Goal: Transaction & Acquisition: Purchase product/service

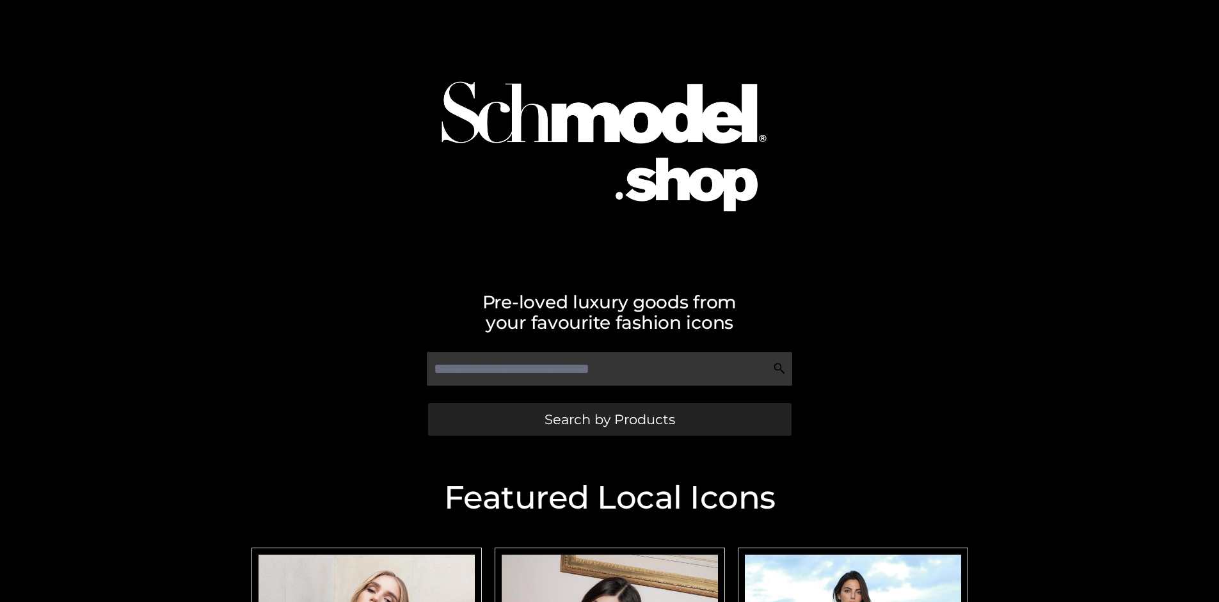
click at [609, 419] on span "Search by Products" at bounding box center [609, 419] width 131 height 13
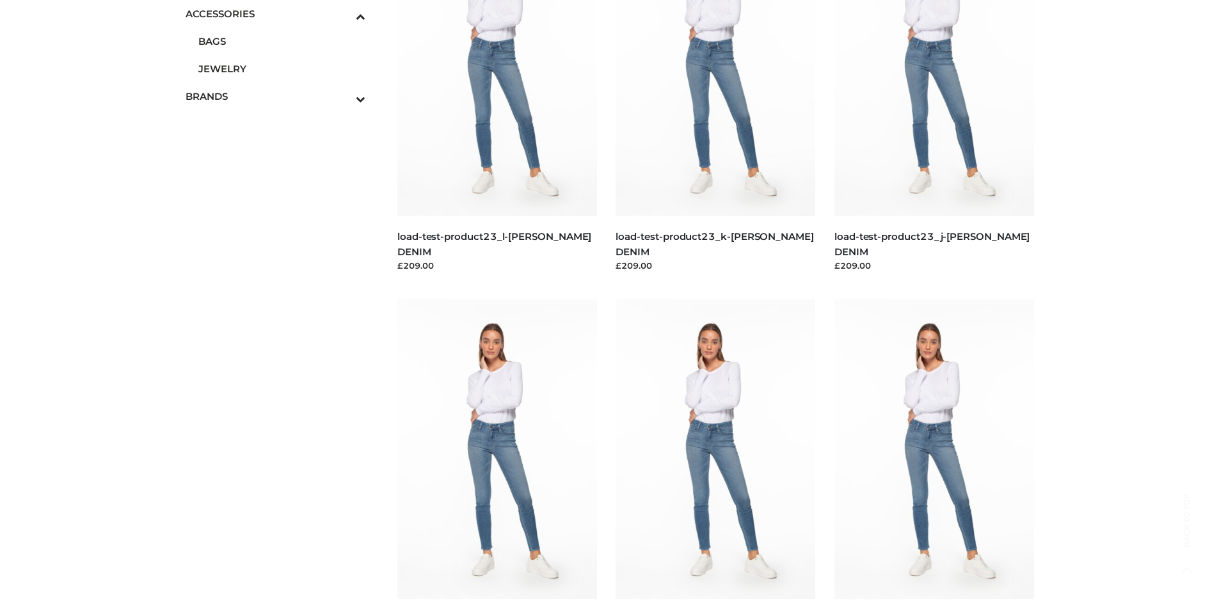
click at [281, 68] on span "JEWELRY" at bounding box center [282, 68] width 168 height 15
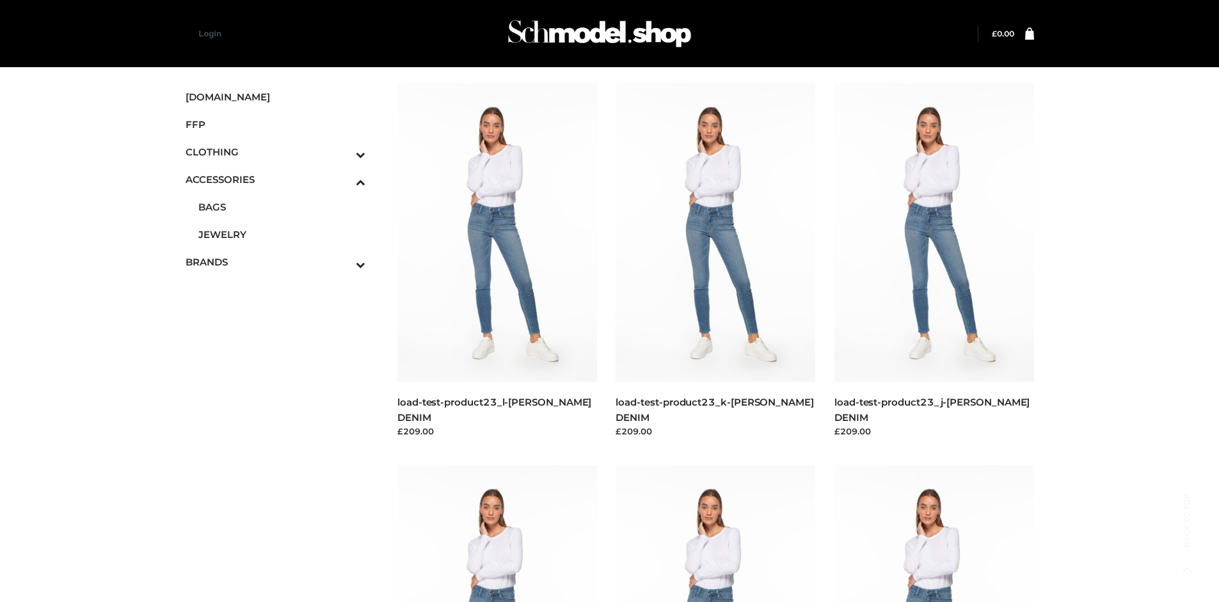
scroll to position [4843, 0]
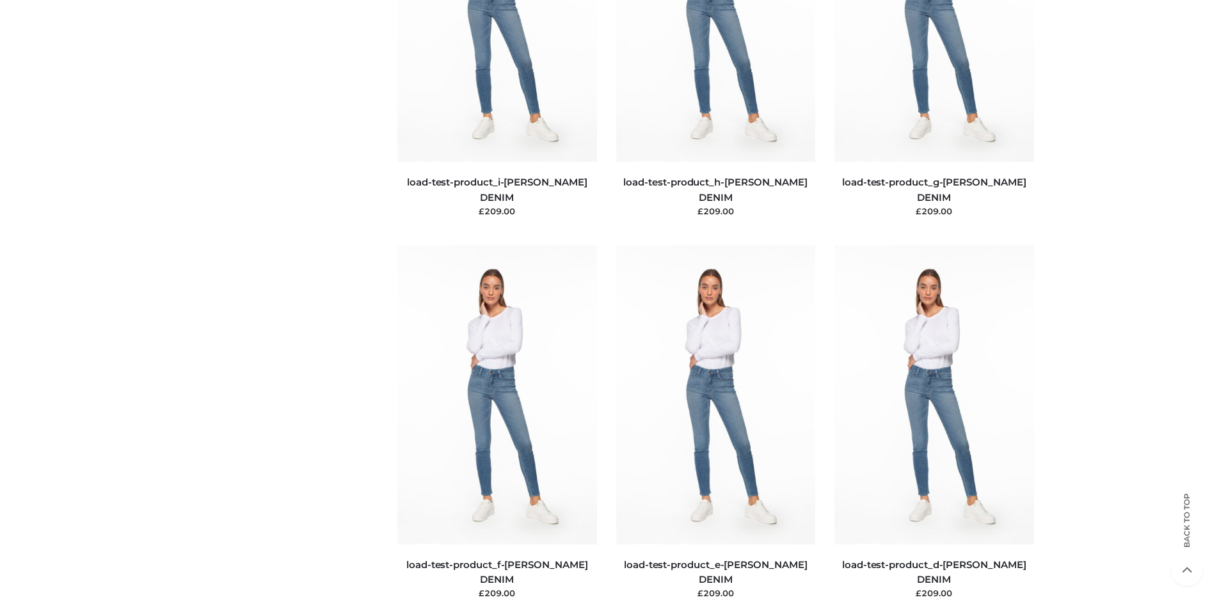
click at [496, 423] on img at bounding box center [497, 394] width 200 height 299
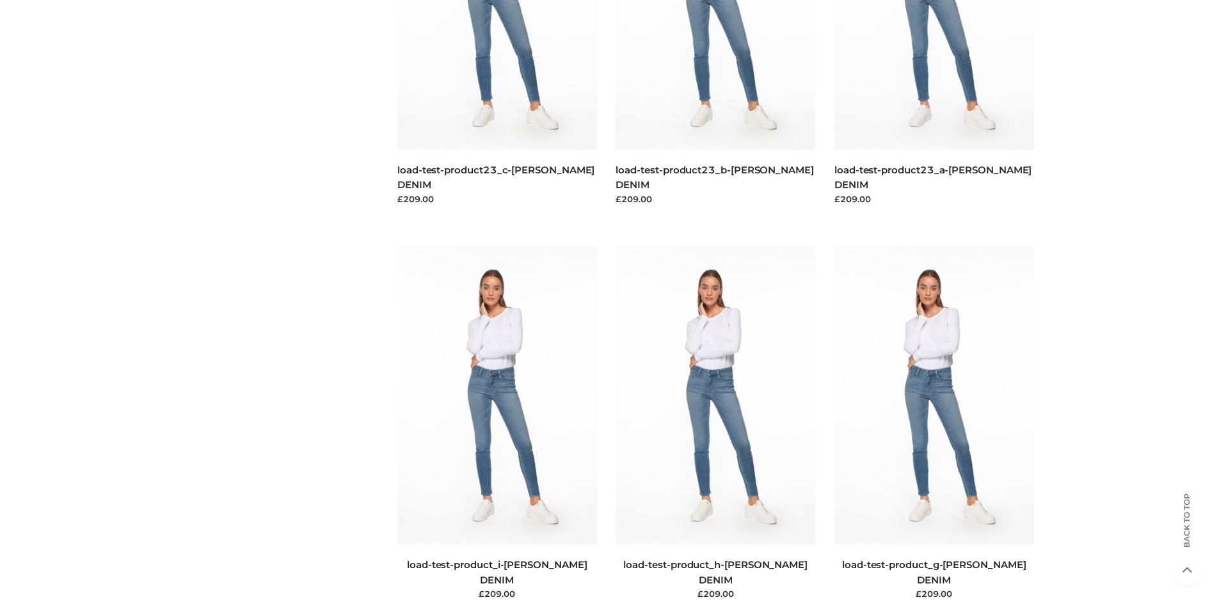
click at [933, 423] on img at bounding box center [934, 395] width 200 height 299
